Goal: Transaction & Acquisition: Purchase product/service

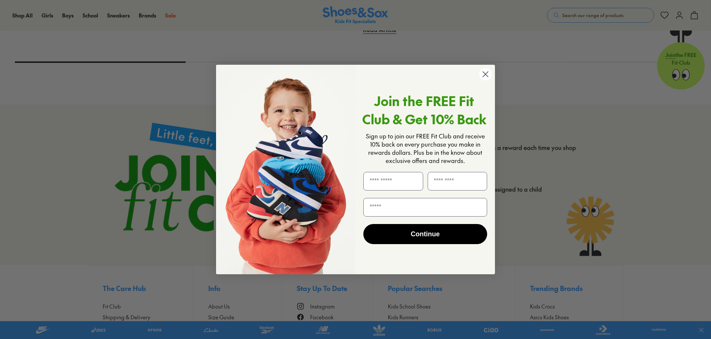
scroll to position [2222, 0]
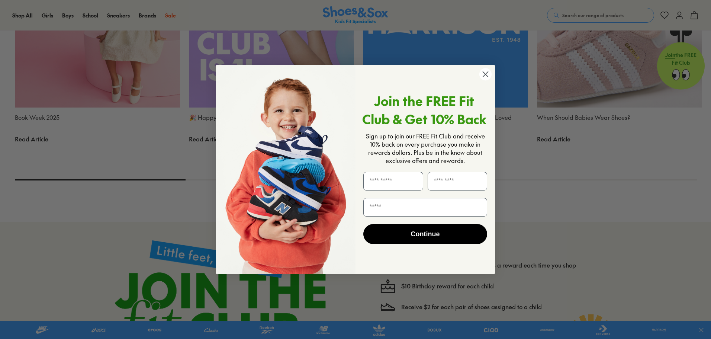
click at [487, 73] on icon "Close dialog" at bounding box center [485, 74] width 5 height 5
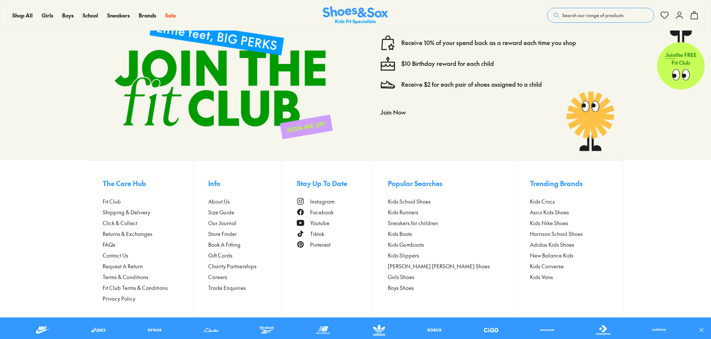
scroll to position [2445, 0]
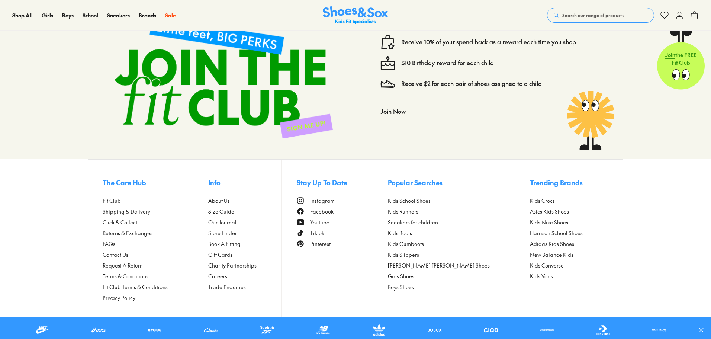
click at [229, 231] on span "Store Finder" at bounding box center [222, 233] width 29 height 8
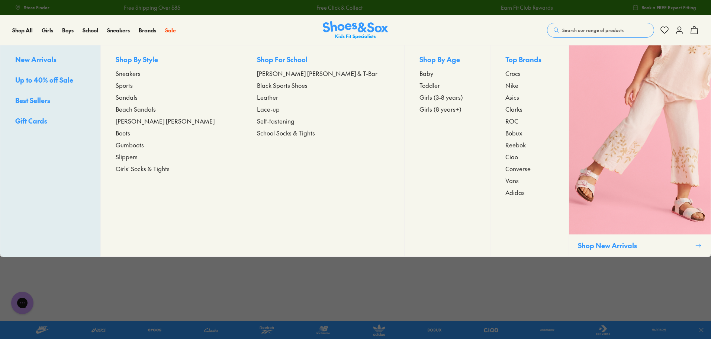
click at [141, 73] on span "Sneakers" at bounding box center [128, 73] width 25 height 9
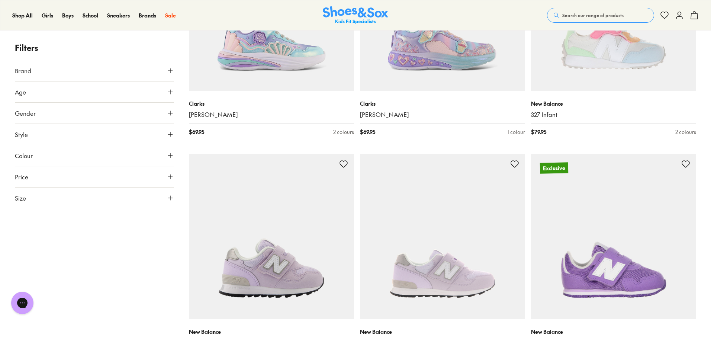
scroll to position [1265, 0]
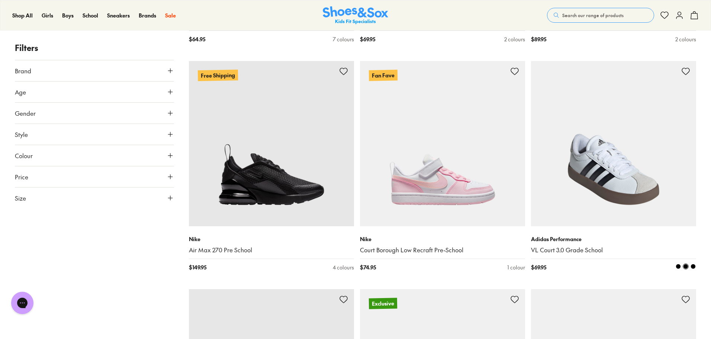
scroll to position [2604, 0]
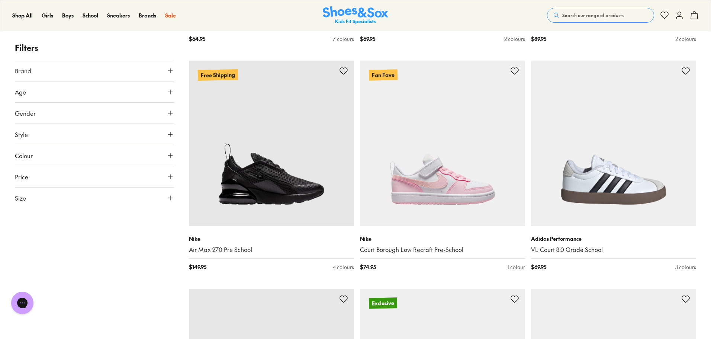
drag, startPoint x: 711, startPoint y: 172, endPoint x: 706, endPoint y: 176, distance: 6.3
click at [710, 185] on div "Filters Brand Adidas Originals ( 20 ) Adidas Performance ( 10 ) Asics ( 4 ) Cia…" at bounding box center [355, 56] width 711 height 5037
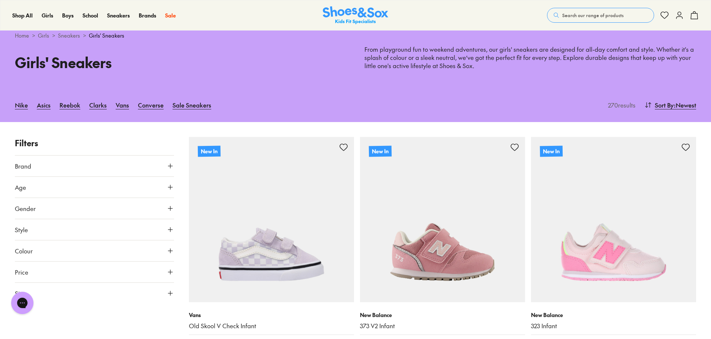
scroll to position [0, 0]
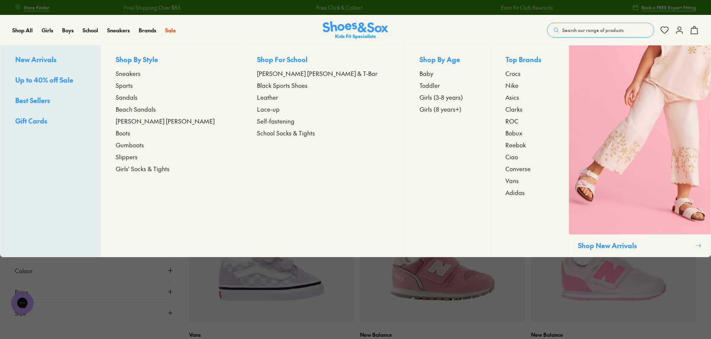
drag, startPoint x: 55, startPoint y: 32, endPoint x: 65, endPoint y: 47, distance: 18.6
click at [56, 33] on div "Girls New Arrivals Up to 40% off Sale Best Sellers Gift Cards Shop By Style Sne…" at bounding box center [52, 30] width 20 height 30
click at [420, 85] on span "Toddler" at bounding box center [430, 85] width 20 height 9
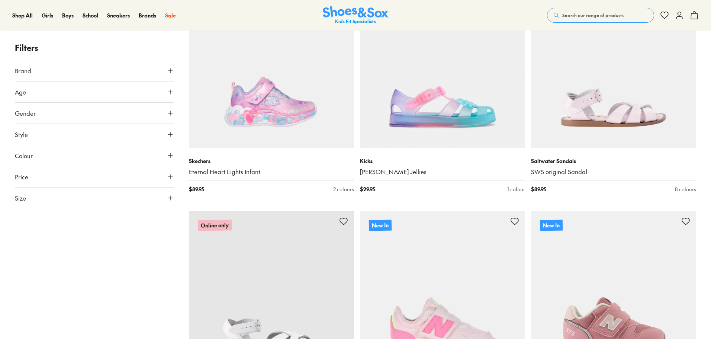
scroll to position [1897, 0]
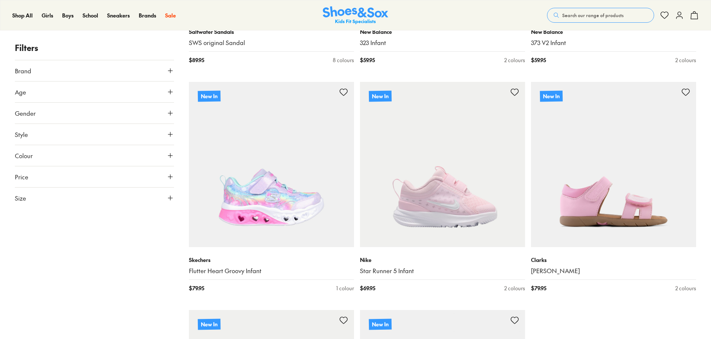
scroll to position [1897, 0]
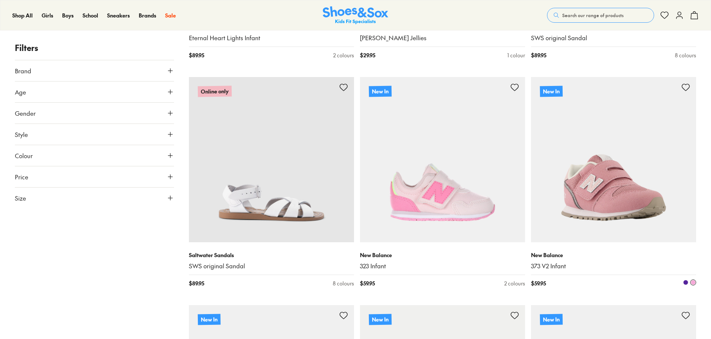
click at [594, 187] on img at bounding box center [613, 159] width 165 height 165
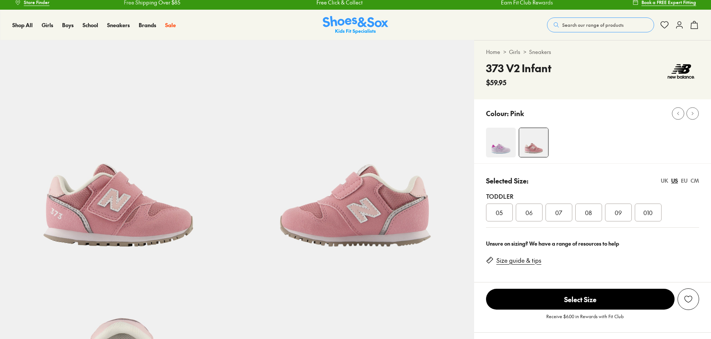
select select "*"
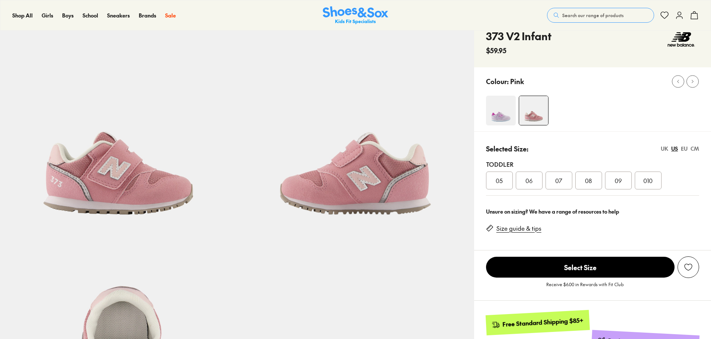
click at [504, 182] on div "05" at bounding box center [499, 181] width 27 height 18
